Goal: Subscribe to service/newsletter

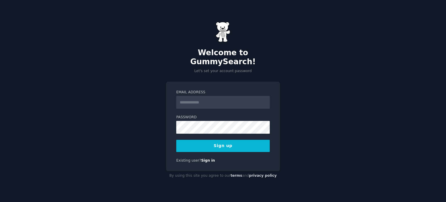
click at [220, 98] on input "Email Address" at bounding box center [223, 102] width 94 height 13
type input "**********"
click at [222, 96] on input "**********" at bounding box center [223, 102] width 94 height 13
click at [223, 96] on input "**********" at bounding box center [223, 102] width 94 height 13
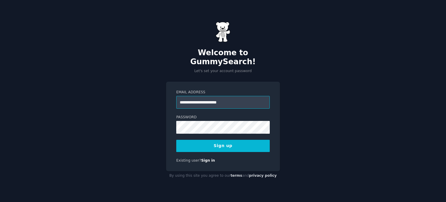
click at [223, 96] on input "**********" at bounding box center [223, 102] width 94 height 13
click at [200, 143] on button "Sign up" at bounding box center [223, 146] width 94 height 12
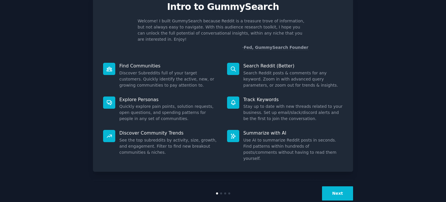
scroll to position [25, 0]
click at [338, 186] on button "Next" at bounding box center [337, 193] width 31 height 14
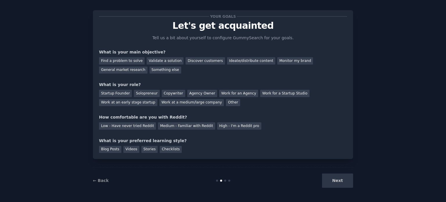
scroll to position [6, 0]
click at [337, 176] on div "Next" at bounding box center [309, 181] width 87 height 14
click at [132, 61] on div "Find a problem to solve" at bounding box center [122, 61] width 46 height 7
click at [156, 61] on div "Validate a solution" at bounding box center [165, 61] width 37 height 7
click at [150, 69] on div "Something else" at bounding box center [166, 70] width 32 height 7
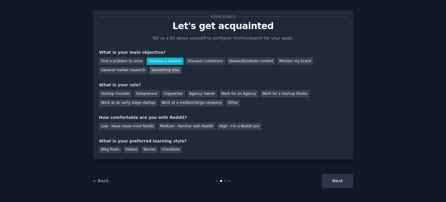
scroll to position [25, 0]
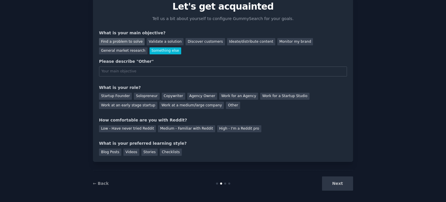
click at [131, 43] on div "Find a problem to solve" at bounding box center [122, 41] width 46 height 7
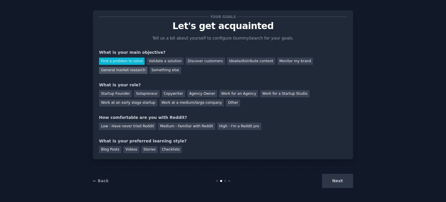
click at [148, 67] on div "General market research" at bounding box center [123, 70] width 49 height 7
click at [337, 186] on div "Next" at bounding box center [309, 181] width 87 height 14
click at [336, 177] on div "Next" at bounding box center [309, 181] width 87 height 14
click at [162, 90] on div "Copywriter" at bounding box center [174, 93] width 24 height 7
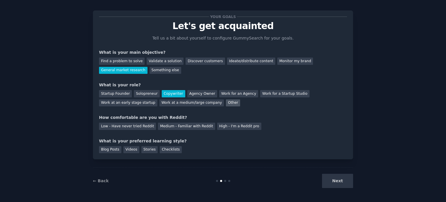
click at [226, 104] on div "Other" at bounding box center [233, 102] width 14 height 7
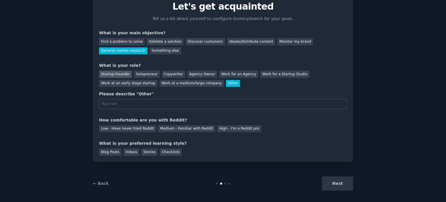
click at [107, 74] on div "Startup Founder" at bounding box center [115, 74] width 33 height 7
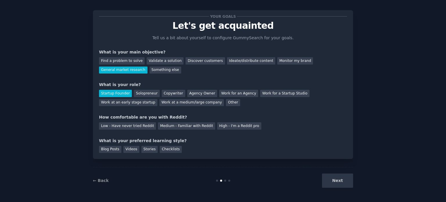
scroll to position [6, 0]
click at [162, 96] on div "Copywriter" at bounding box center [174, 93] width 24 height 7
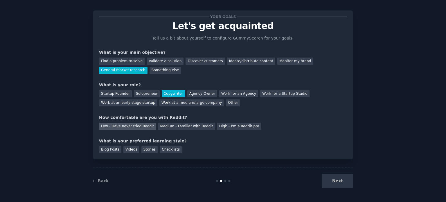
click at [118, 127] on div "Low - Have never tried Reddit" at bounding box center [127, 126] width 57 height 7
click at [349, 182] on div "Next" at bounding box center [309, 181] width 87 height 14
click at [108, 147] on div "Blog Posts" at bounding box center [110, 149] width 22 height 7
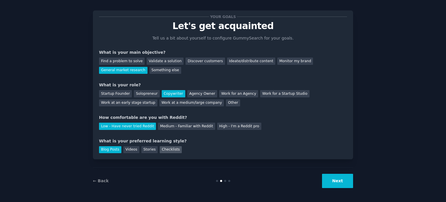
click at [160, 147] on div "Checklists" at bounding box center [171, 149] width 22 height 7
click at [335, 184] on button "Next" at bounding box center [337, 181] width 31 height 14
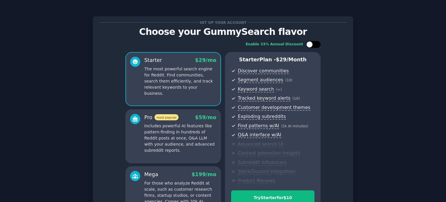
click at [313, 43] on div at bounding box center [313, 44] width 15 height 7
click at [308, 46] on icon at bounding box center [309, 44] width 3 height 3
checkbox input "false"
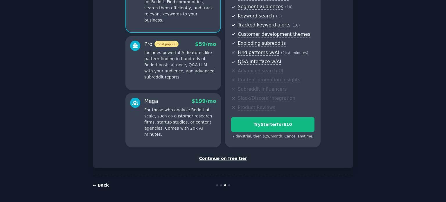
click at [101, 184] on link "← Back" at bounding box center [101, 185] width 16 height 5
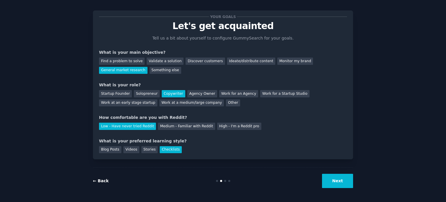
click at [102, 180] on link "← Back" at bounding box center [101, 180] width 16 height 5
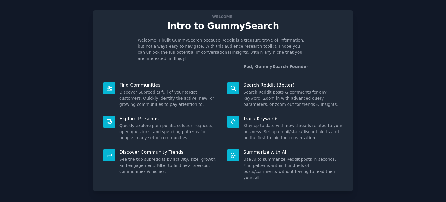
click at [102, 180] on div "Welcome! Intro to GummySearch Welcome! I built GummySearch because Reddit is a …" at bounding box center [223, 113] width 260 height 223
